Goal: Find specific page/section: Find specific page/section

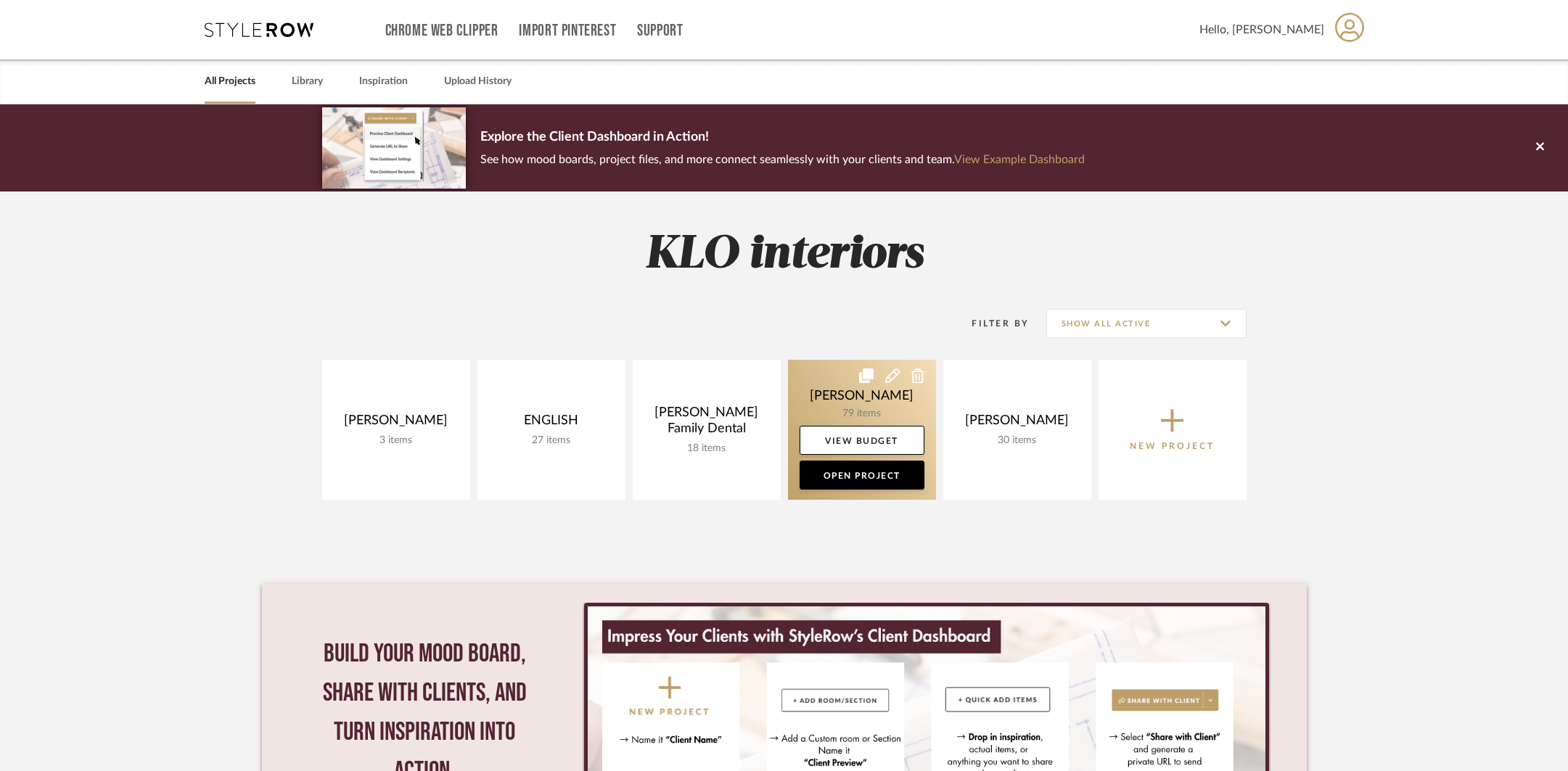
click at [864, 419] on link at bounding box center [862, 429] width 148 height 140
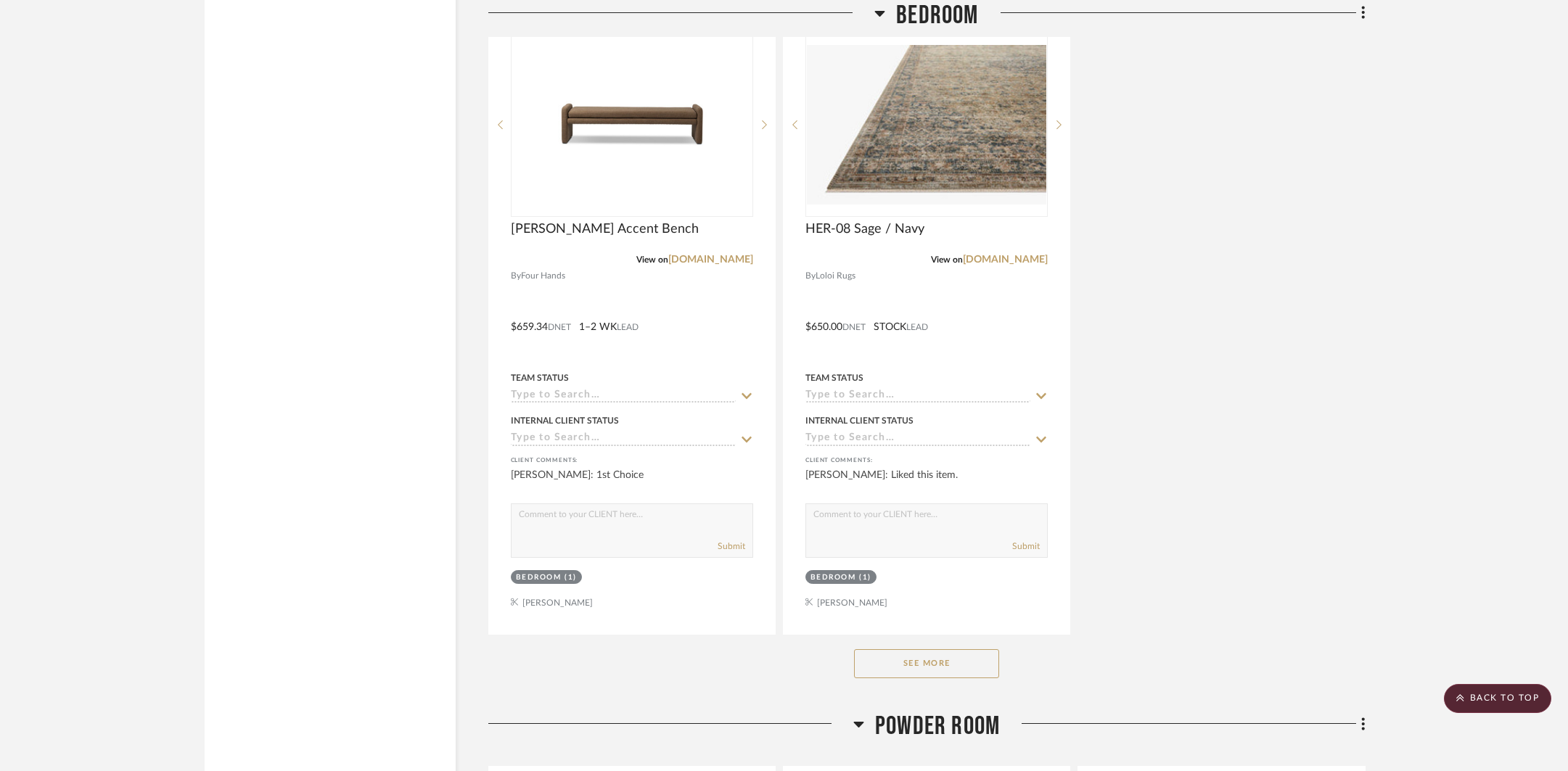
scroll to position [3041, 0]
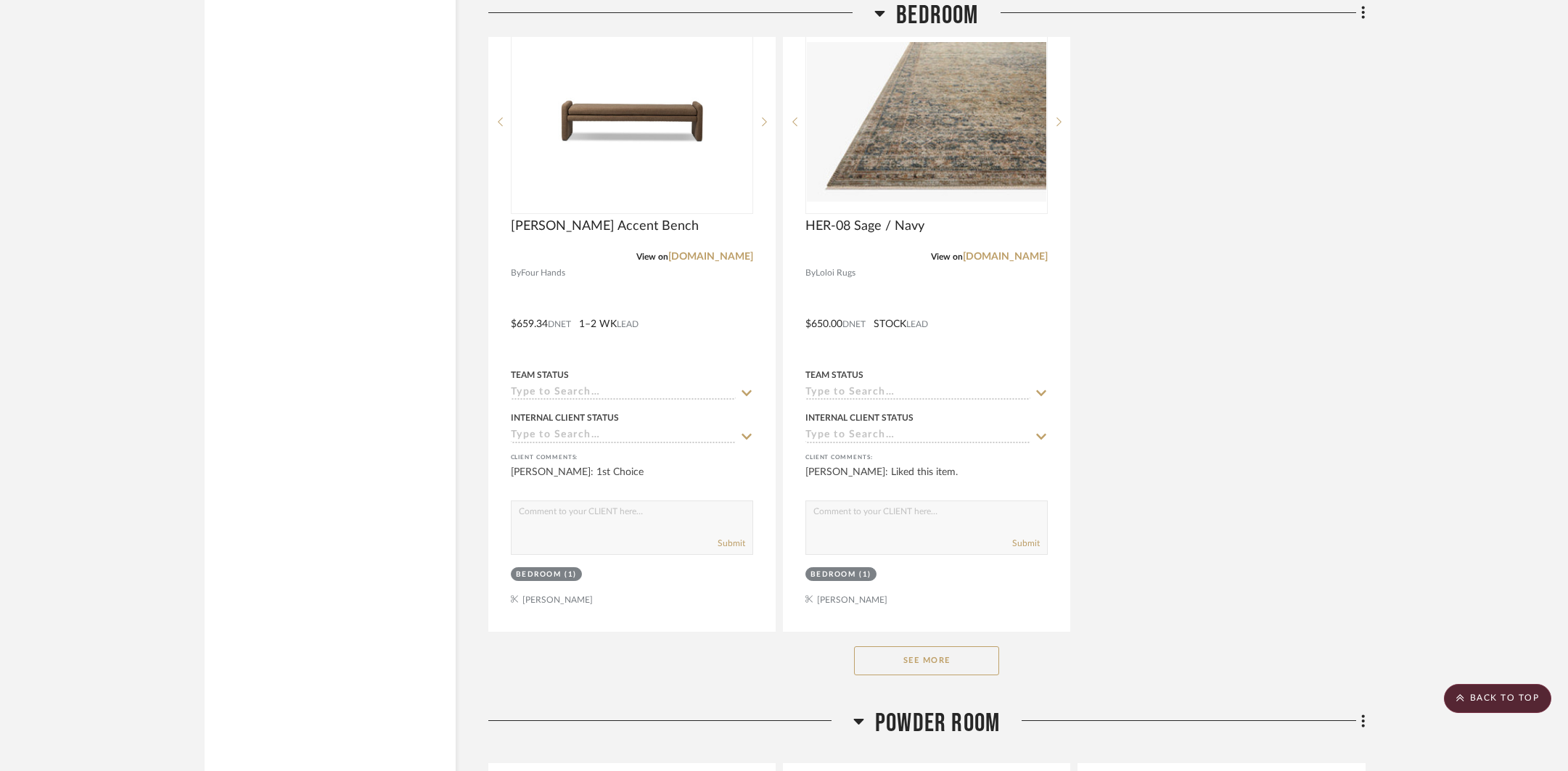
click at [944, 661] on button "See More" at bounding box center [927, 661] width 145 height 29
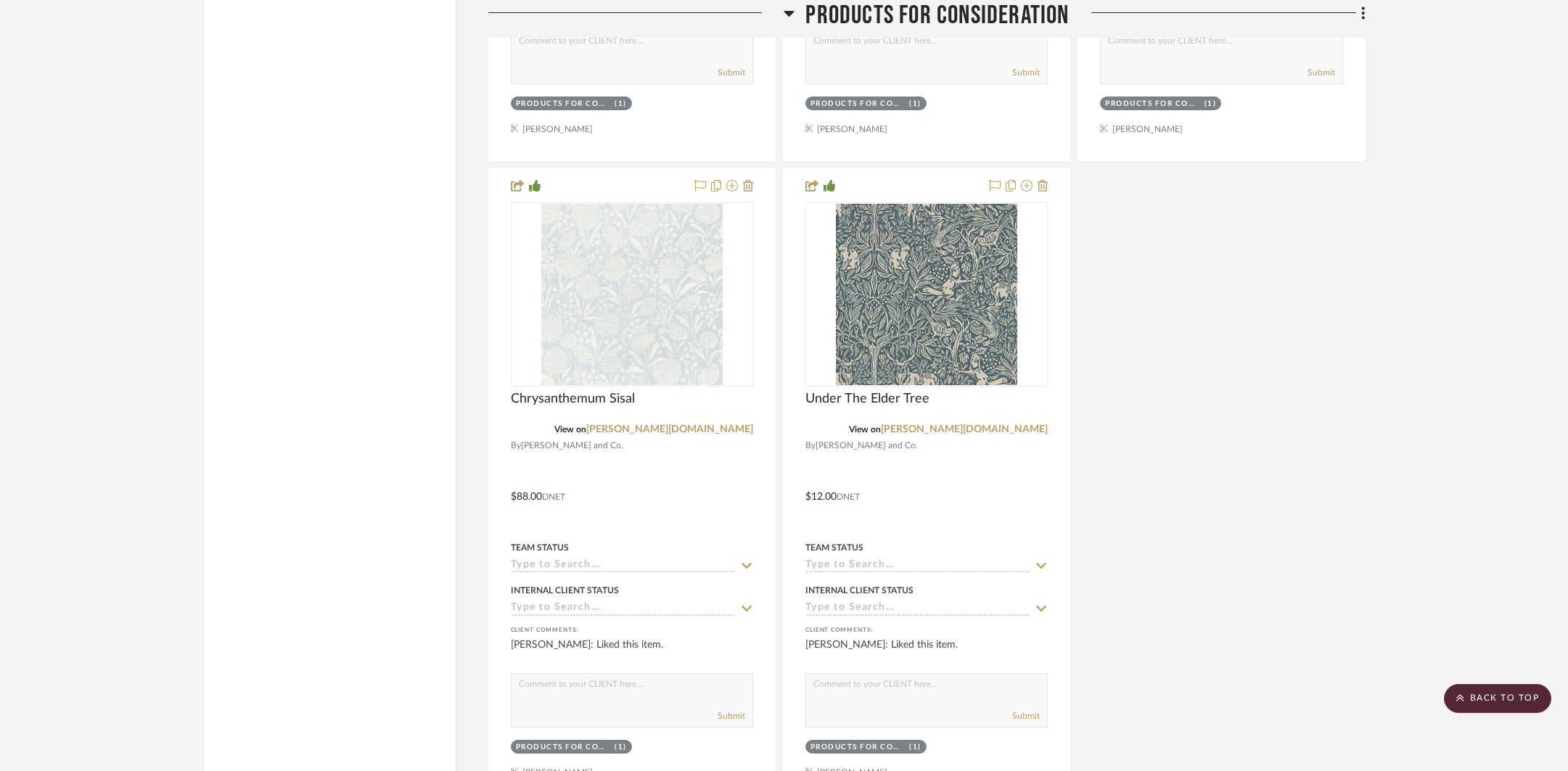
scroll to position [9304, 0]
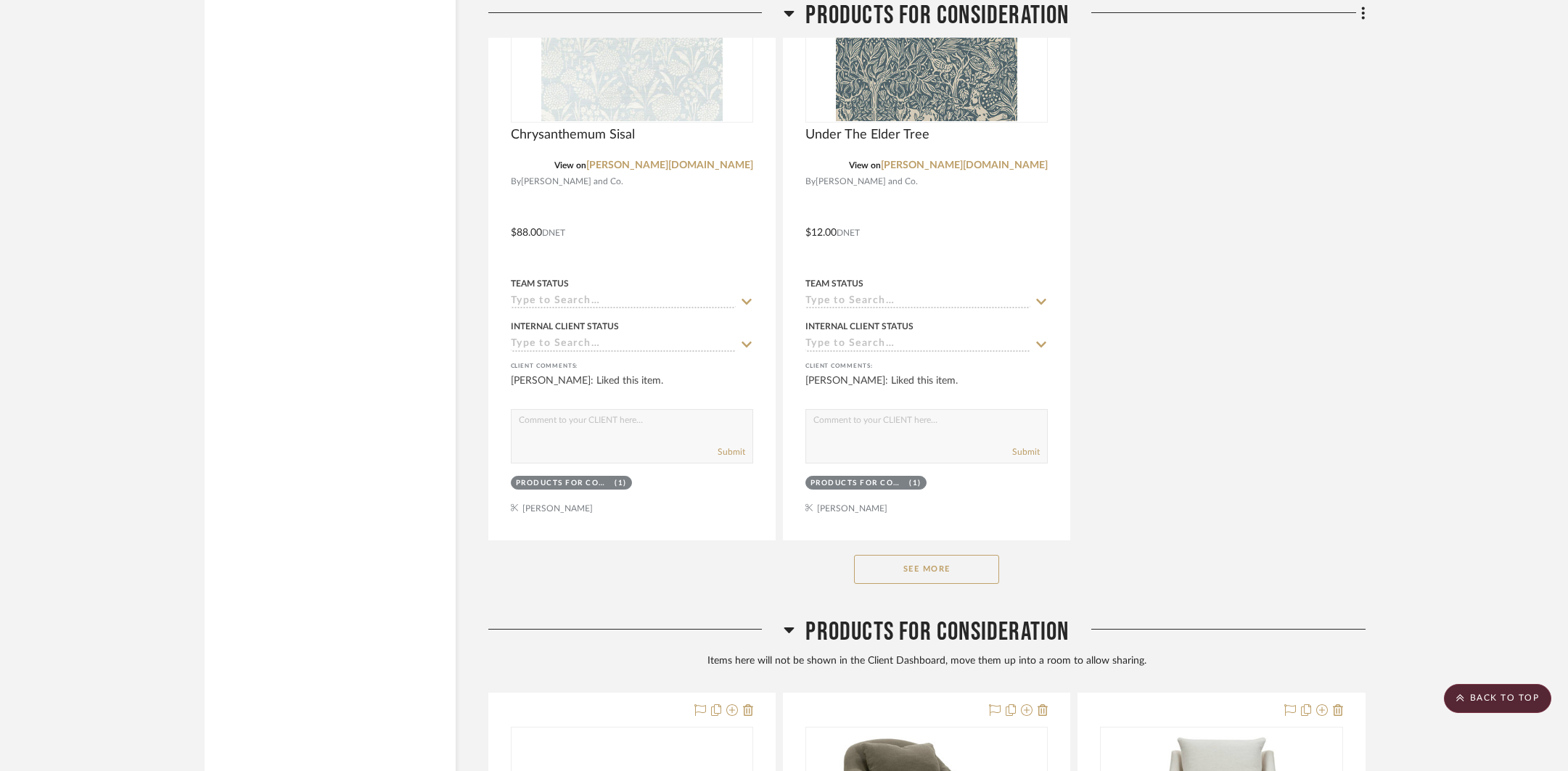
click at [911, 564] on button "See More" at bounding box center [927, 569] width 145 height 29
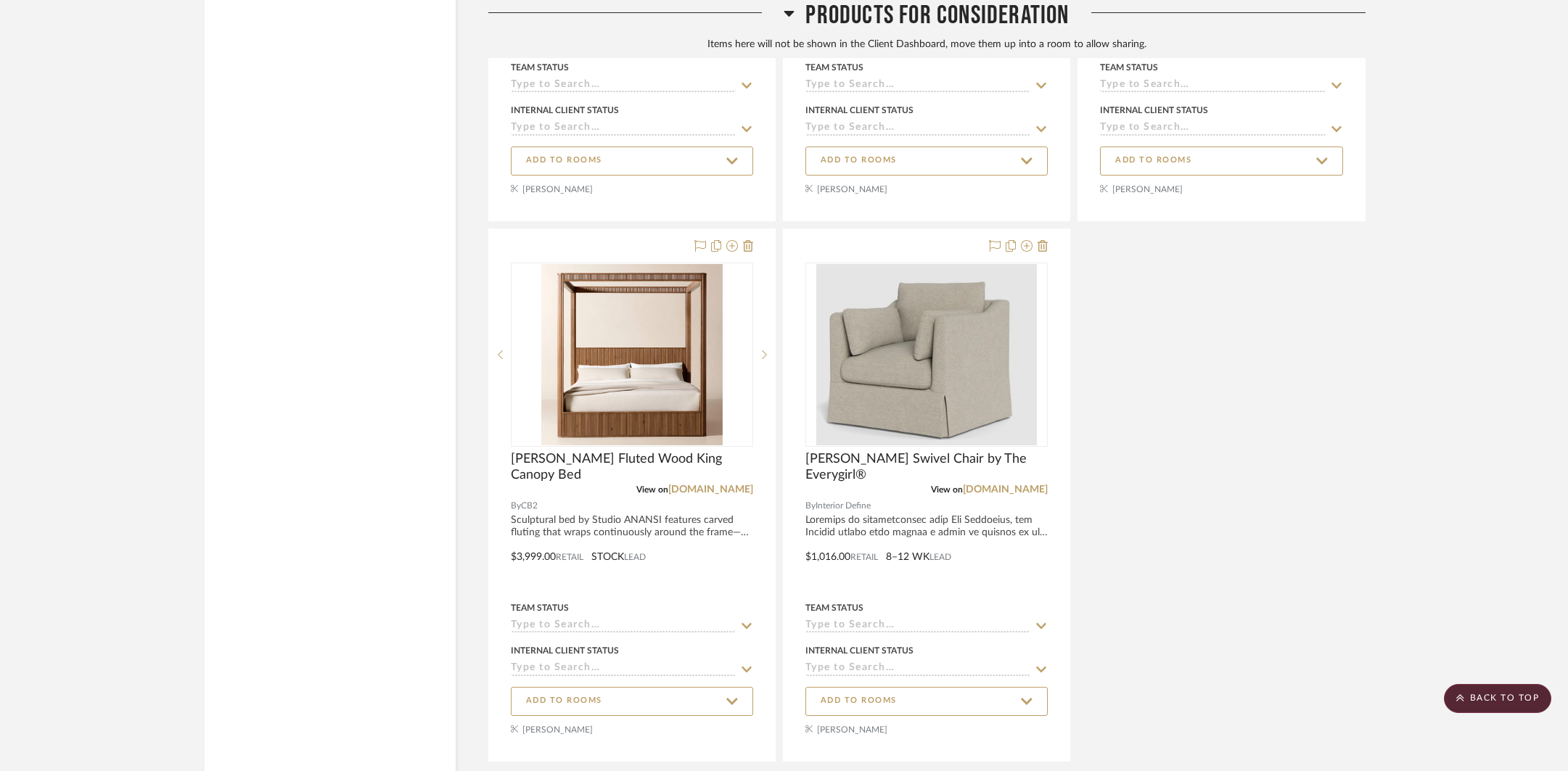
scroll to position [10984, 0]
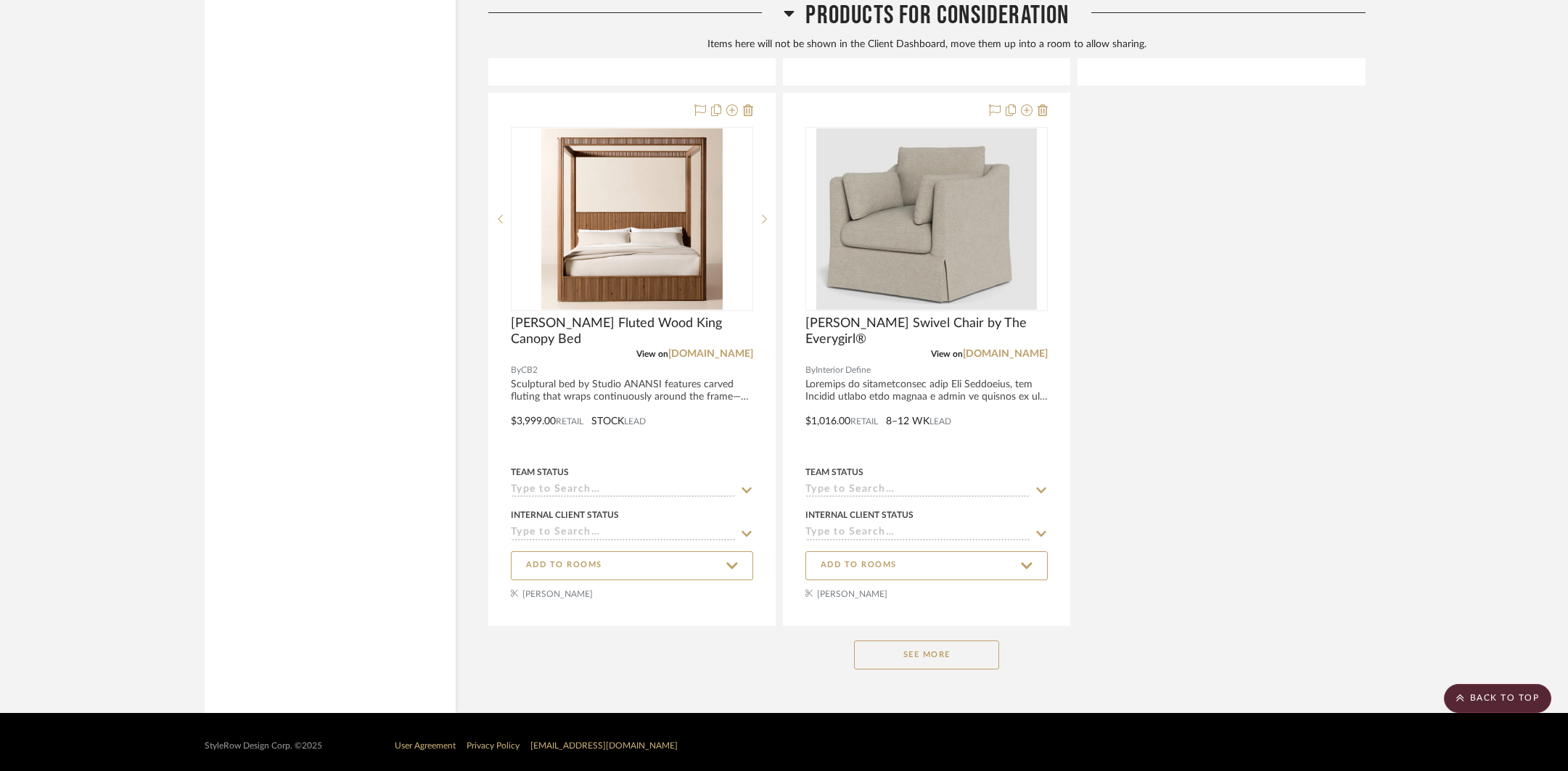
click at [971, 641] on button "See More" at bounding box center [927, 655] width 145 height 29
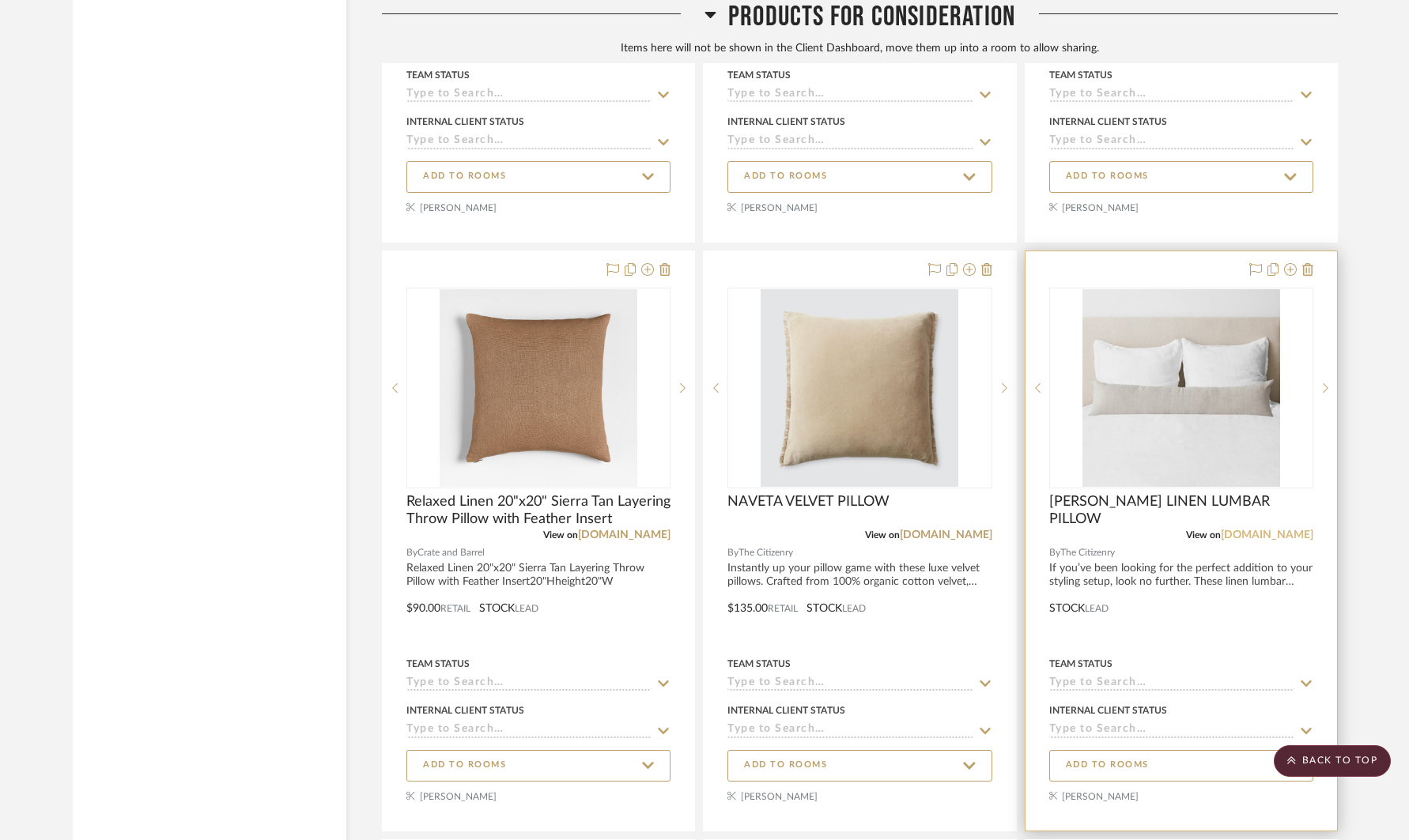
scroll to position [15356, 0]
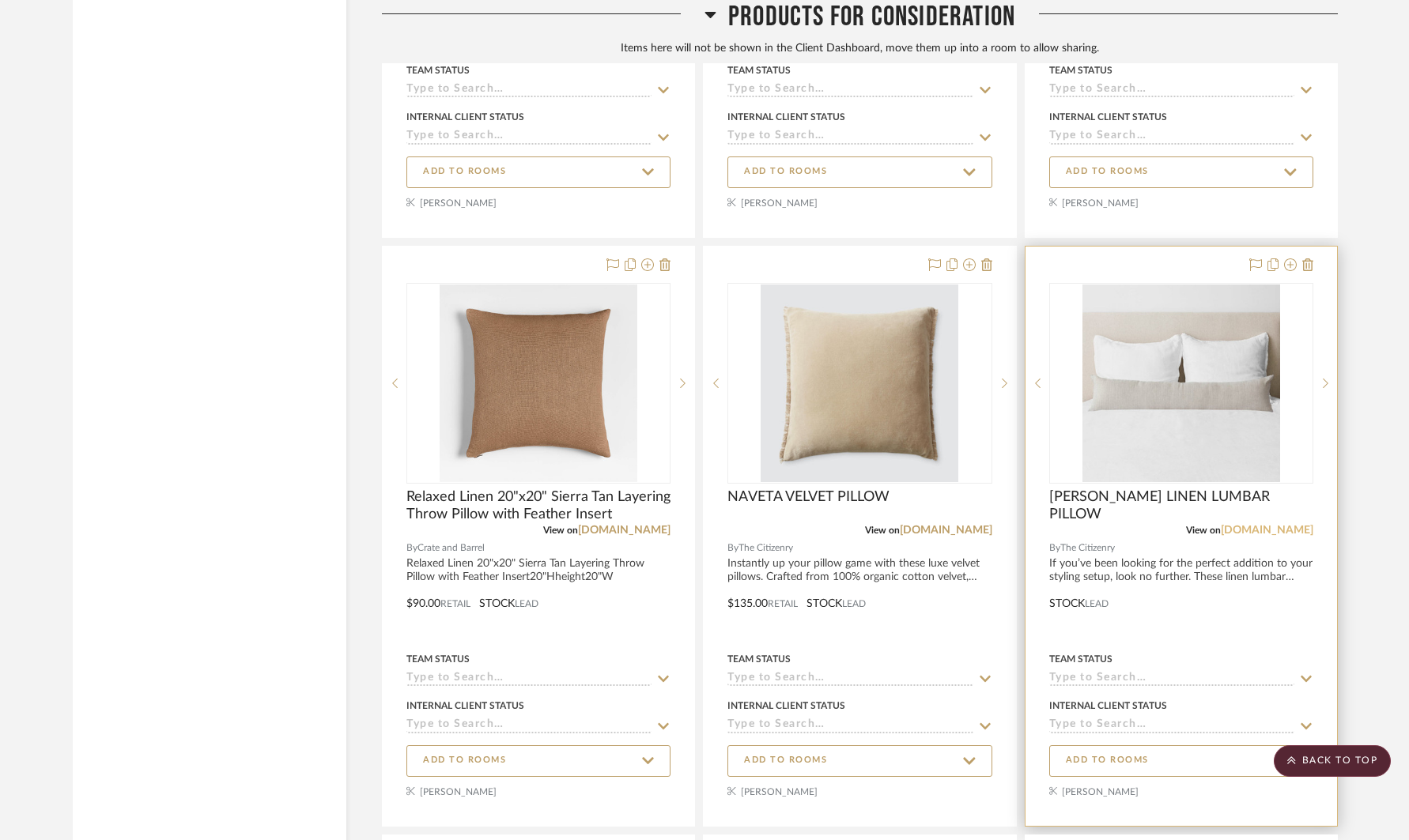
click at [1275, 528] on link "[DOMAIN_NAME]" at bounding box center [1267, 531] width 92 height 11
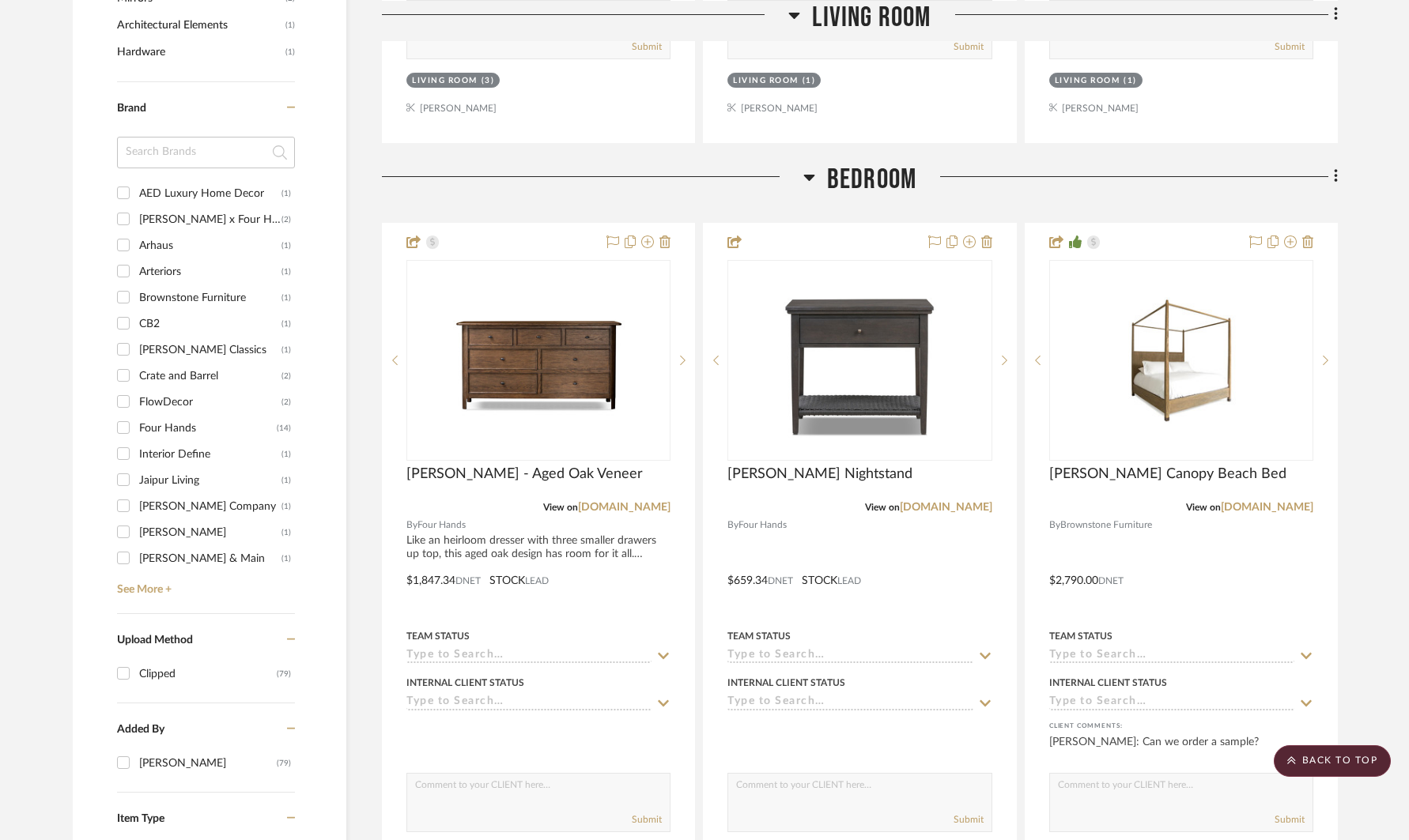
scroll to position [1795, 0]
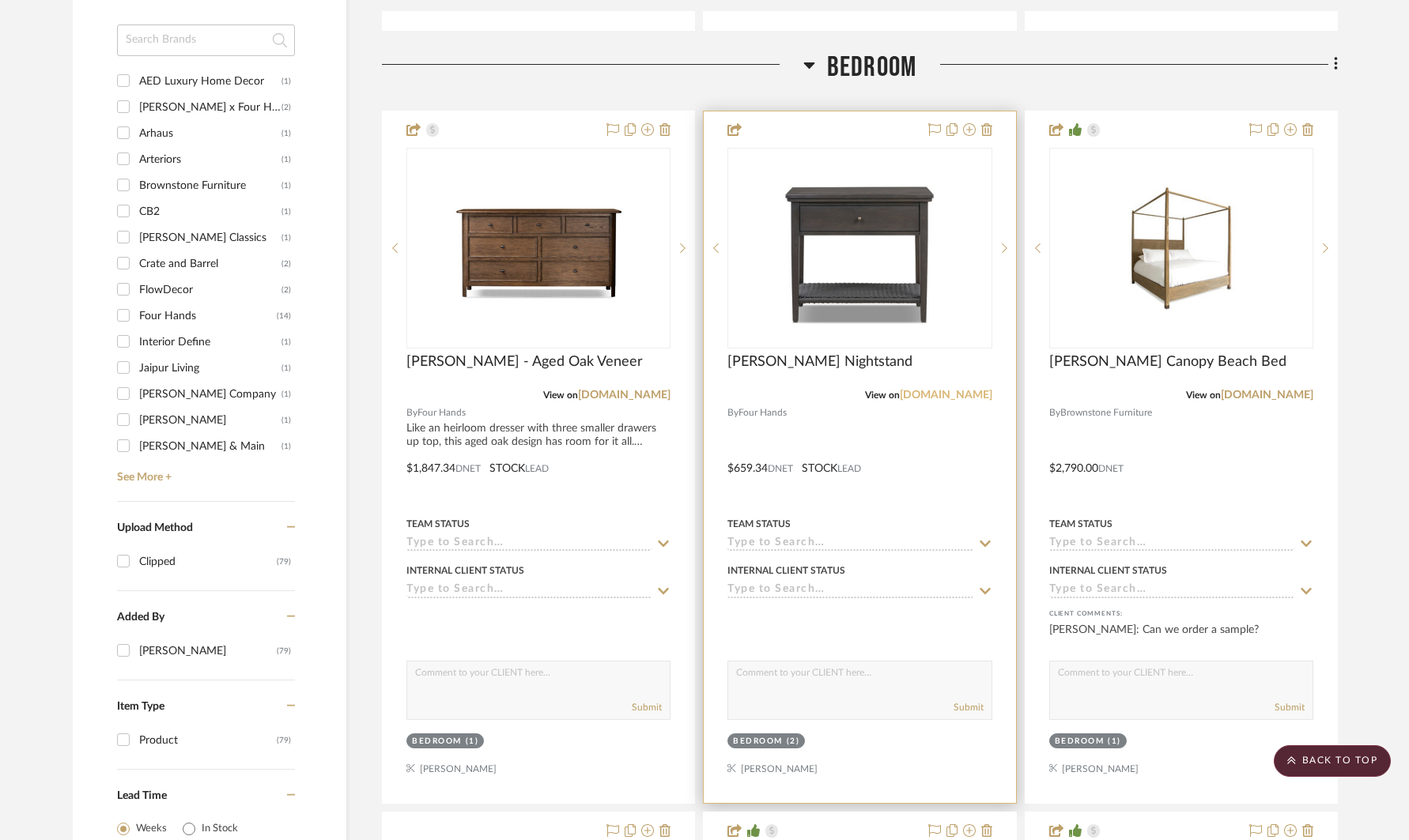
click at [942, 393] on link "[DOMAIN_NAME]" at bounding box center [946, 395] width 92 height 11
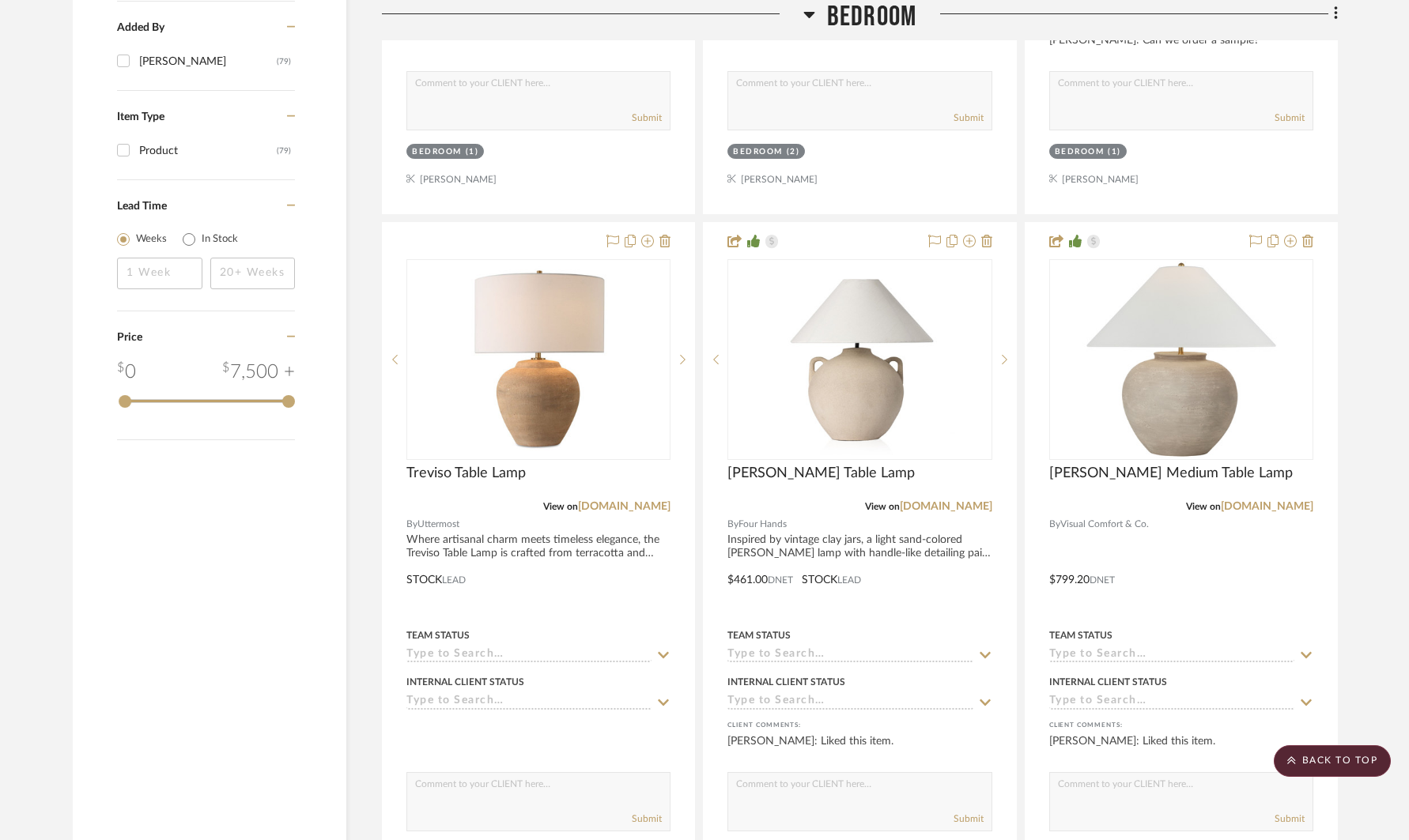
scroll to position [2483, 0]
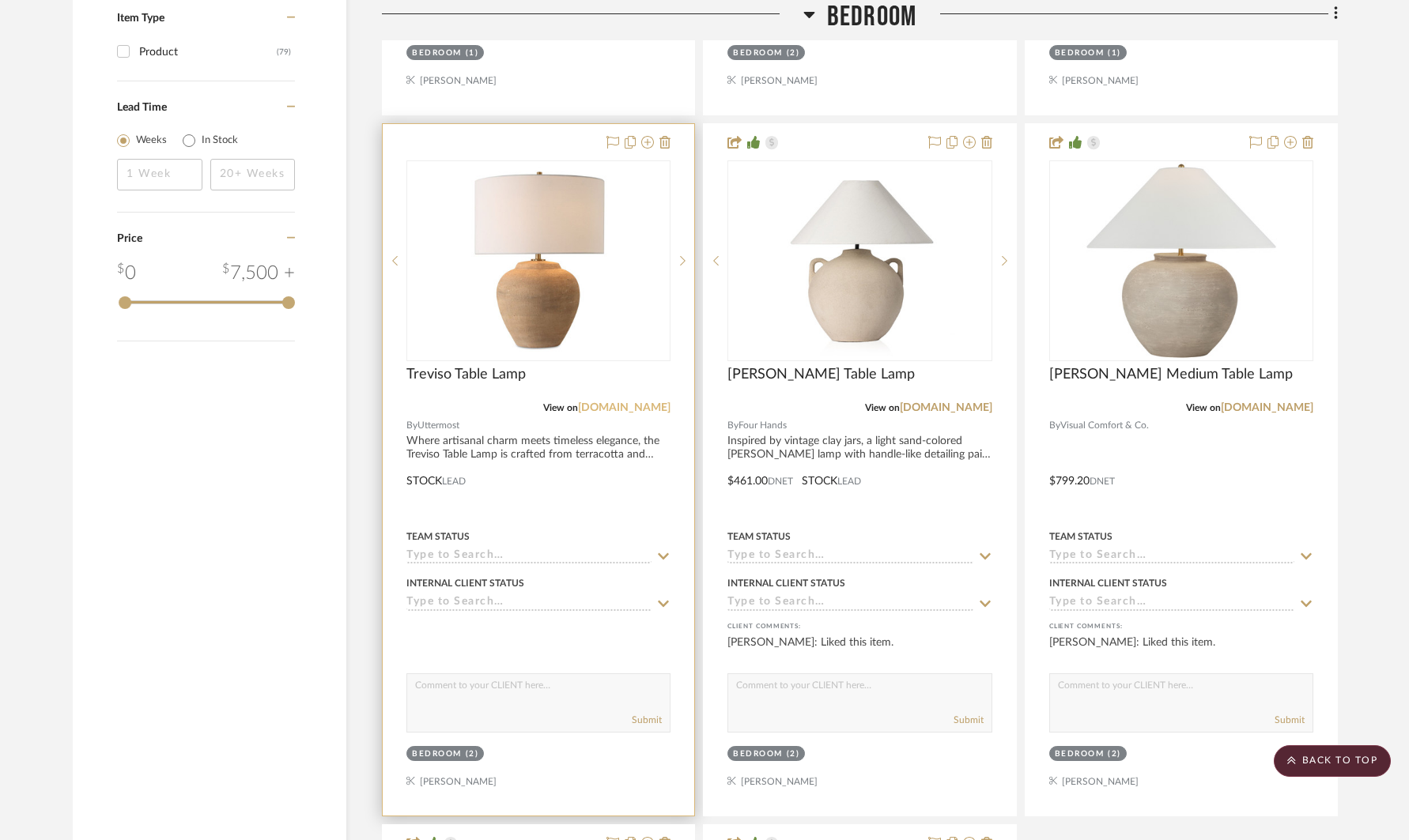
click at [640, 407] on link "[DOMAIN_NAME]" at bounding box center [624, 408] width 92 height 11
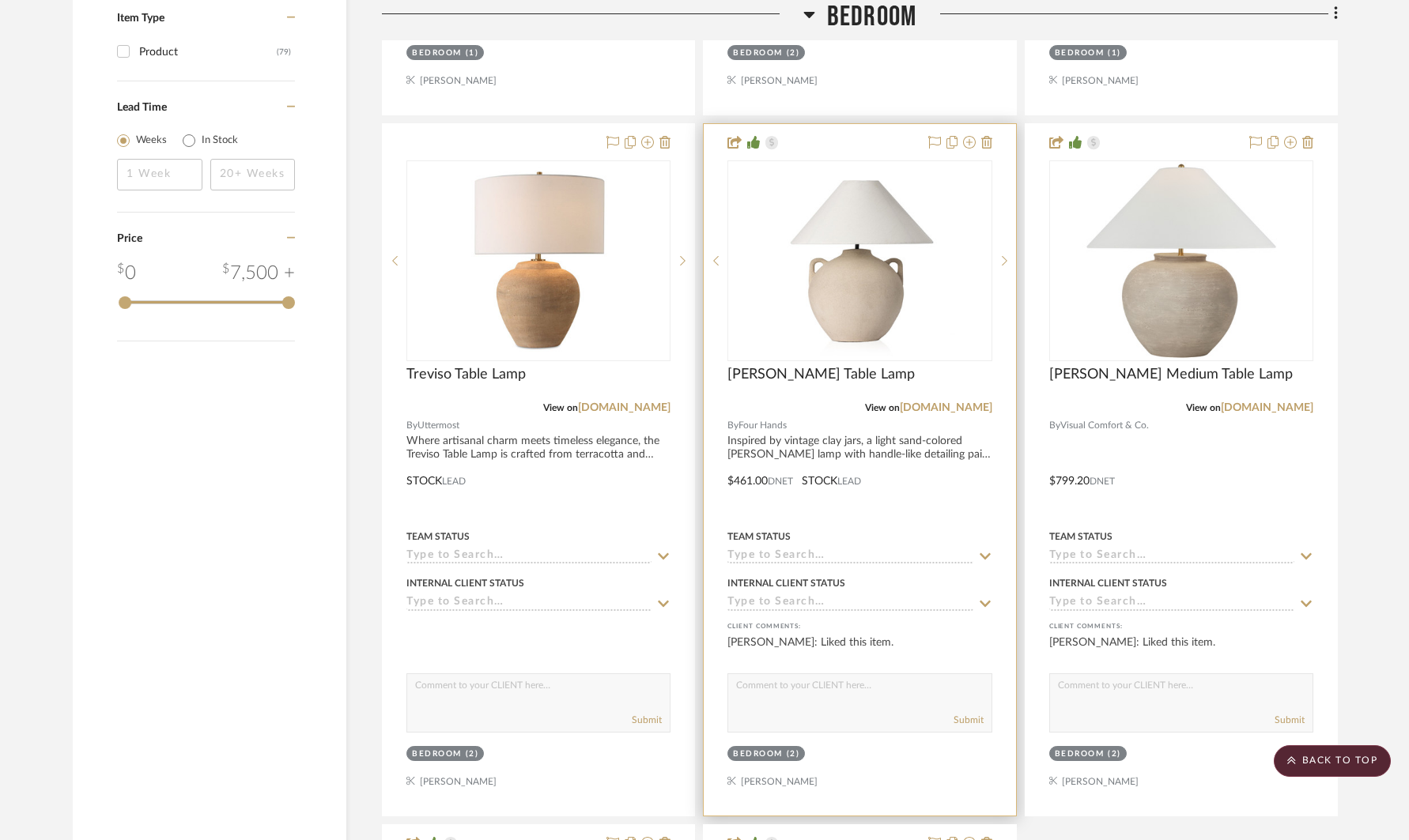
click at [963, 397] on div "[PERSON_NAME] Table Lamp" at bounding box center [859, 383] width 264 height 35
click at [965, 405] on link "[DOMAIN_NAME]" at bounding box center [946, 408] width 92 height 11
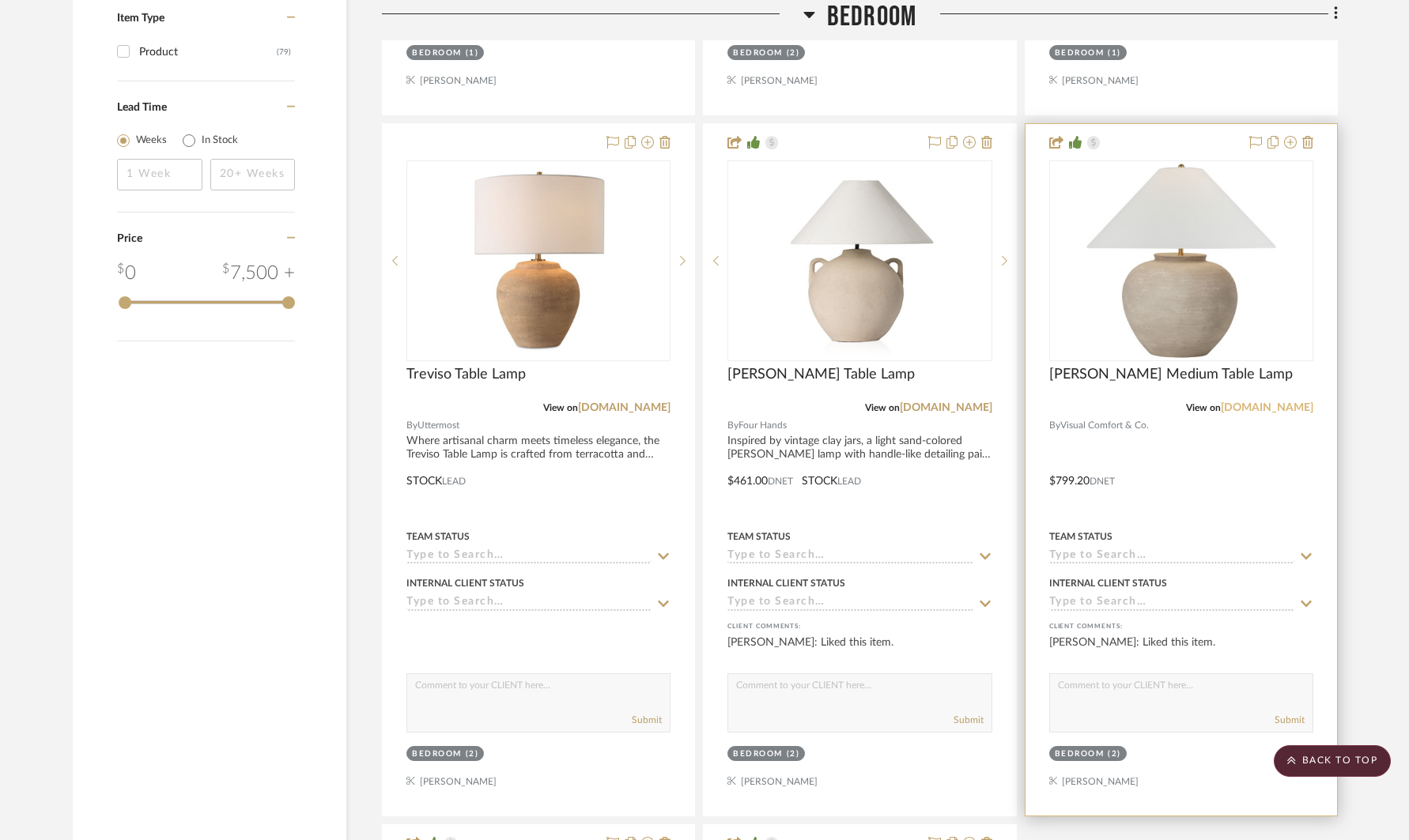
click at [1254, 405] on link "[DOMAIN_NAME]" at bounding box center [1267, 408] width 92 height 11
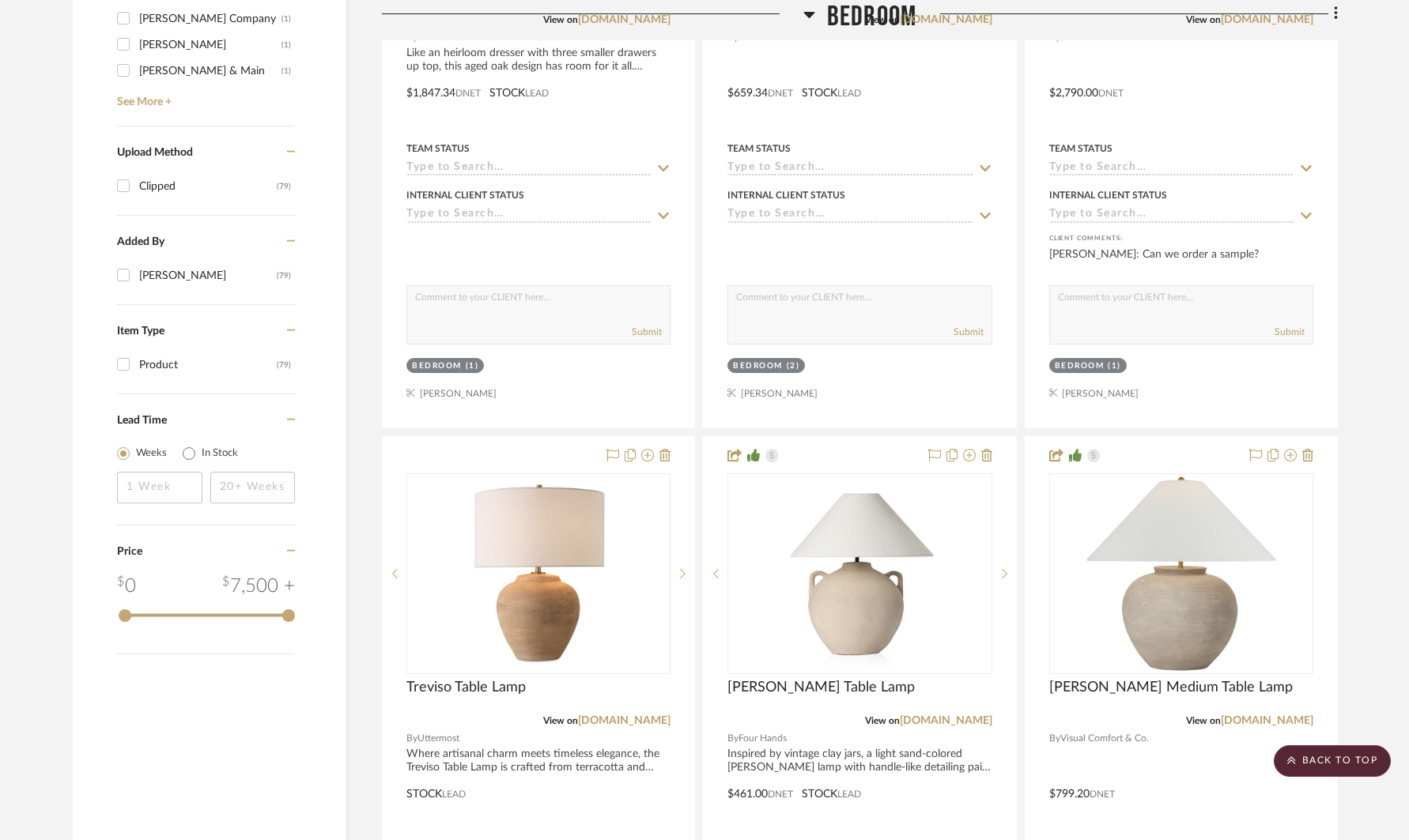
scroll to position [2171, 0]
click at [952, 717] on link "[DOMAIN_NAME]" at bounding box center [946, 720] width 92 height 11
click at [657, 714] on link "[DOMAIN_NAME]" at bounding box center [624, 720] width 92 height 11
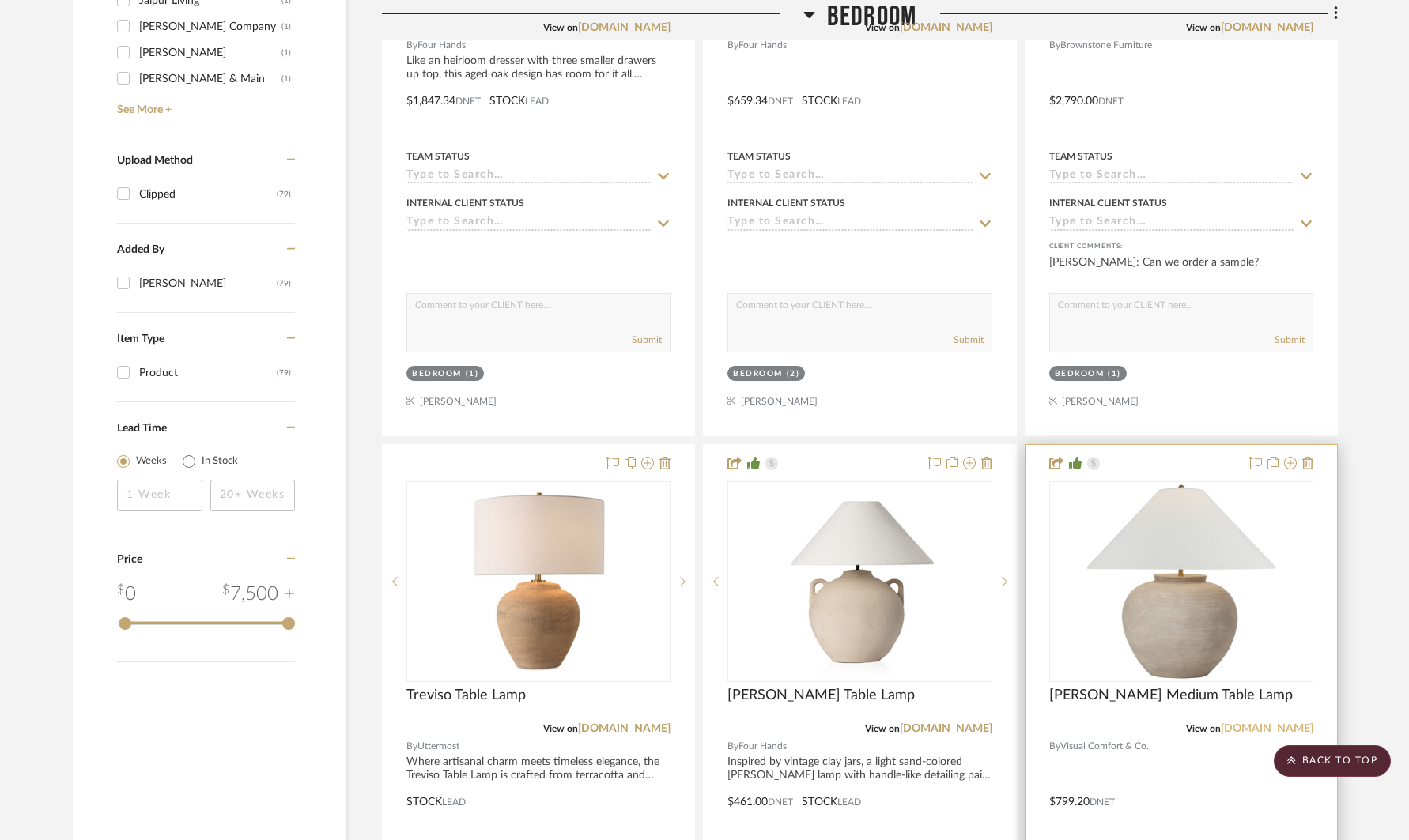
click at [1257, 729] on link "[DOMAIN_NAME]" at bounding box center [1267, 729] width 92 height 11
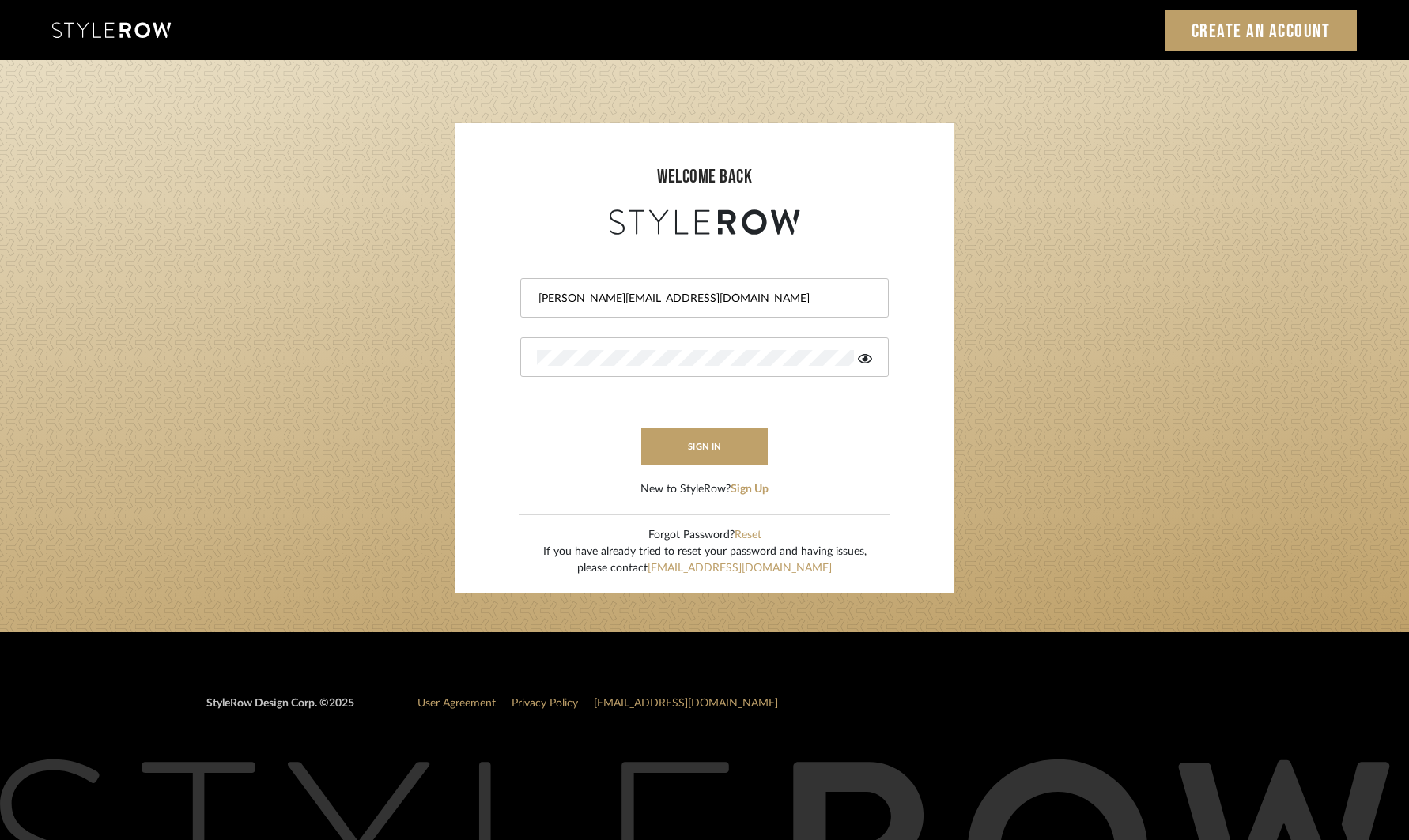
click at [1064, 51] on div "Sign In Create an Account" at bounding box center [704, 30] width 1329 height 60
type input "Katy@klointeriors.com"
click at [875, 362] on div at bounding box center [704, 357] width 368 height 39
click at [867, 360] on icon at bounding box center [864, 358] width 14 height 12
click at [493, 348] on form "Katy@klointeriors.com sign in New to StyleRow? Sign Up" at bounding box center [704, 368] width 466 height 260
